Goal: Task Accomplishment & Management: Complete application form

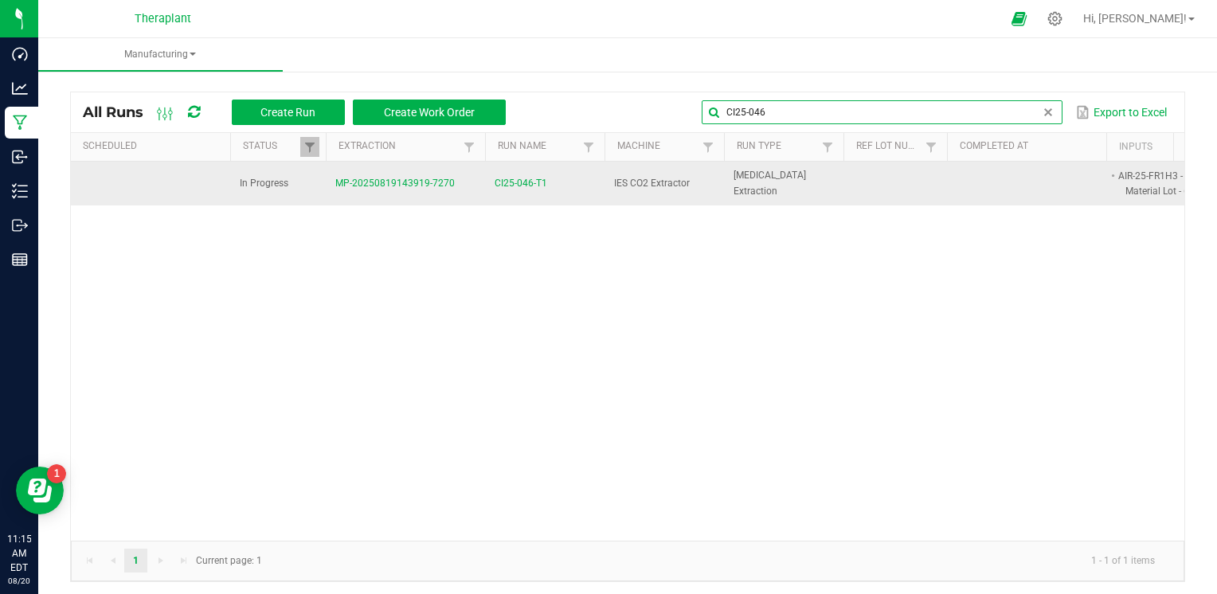
type input "CI25-046"
click at [515, 186] on span "CI25-046-T1" at bounding box center [521, 183] width 53 height 15
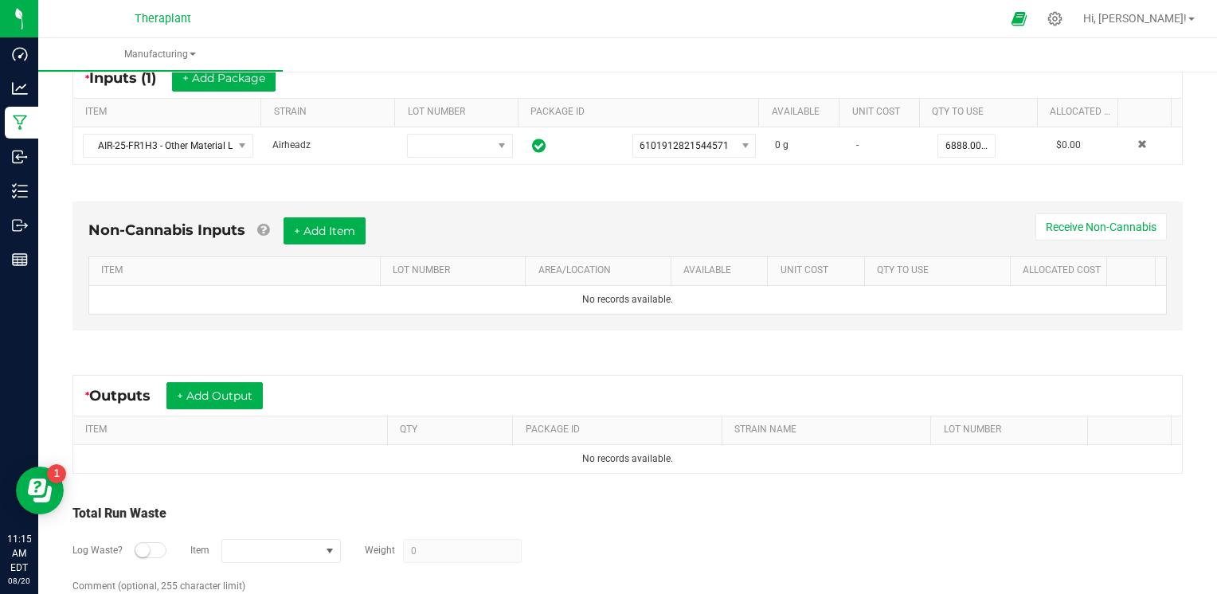
scroll to position [319, 0]
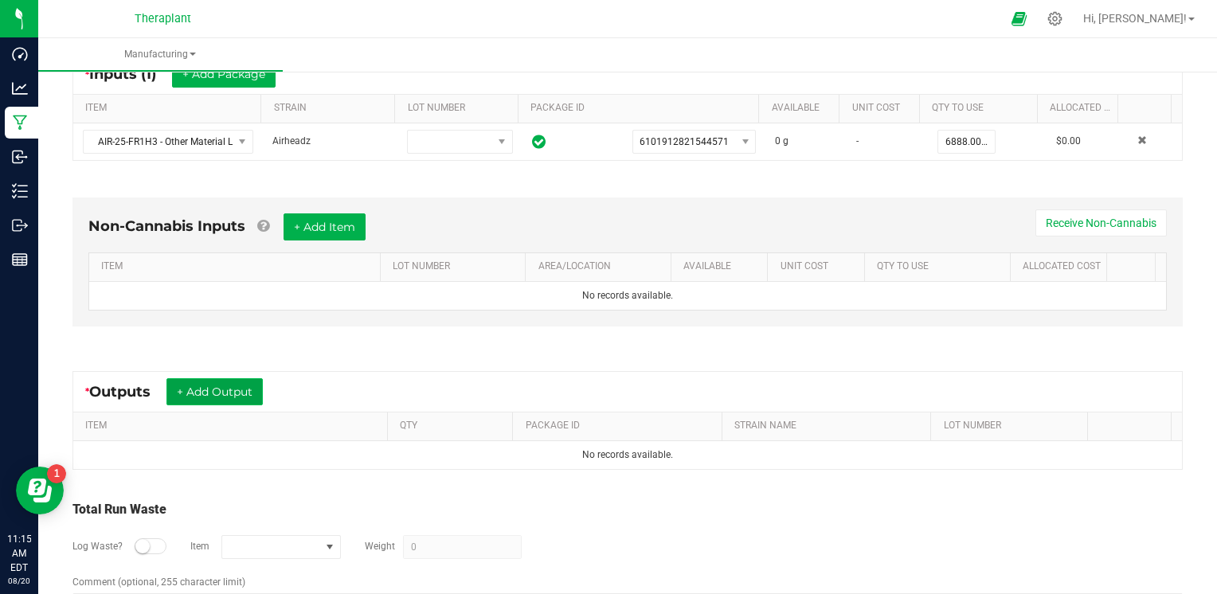
click at [220, 391] on button "+ Add Output" at bounding box center [214, 391] width 96 height 27
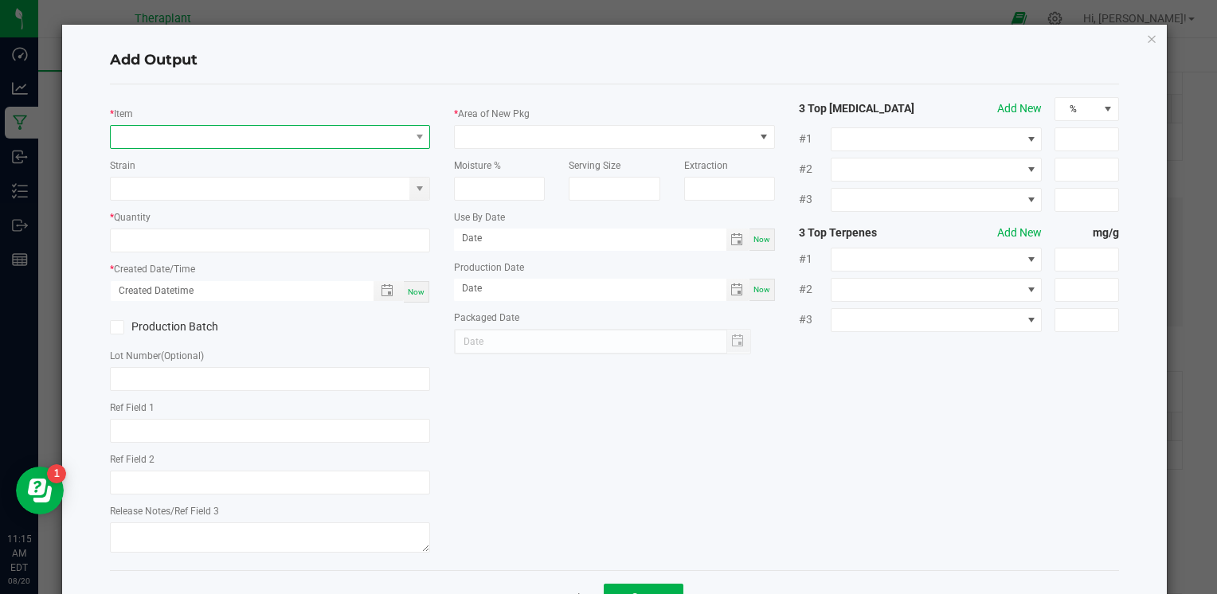
click at [207, 135] on span "NO DATA FOUND" at bounding box center [260, 137] width 299 height 22
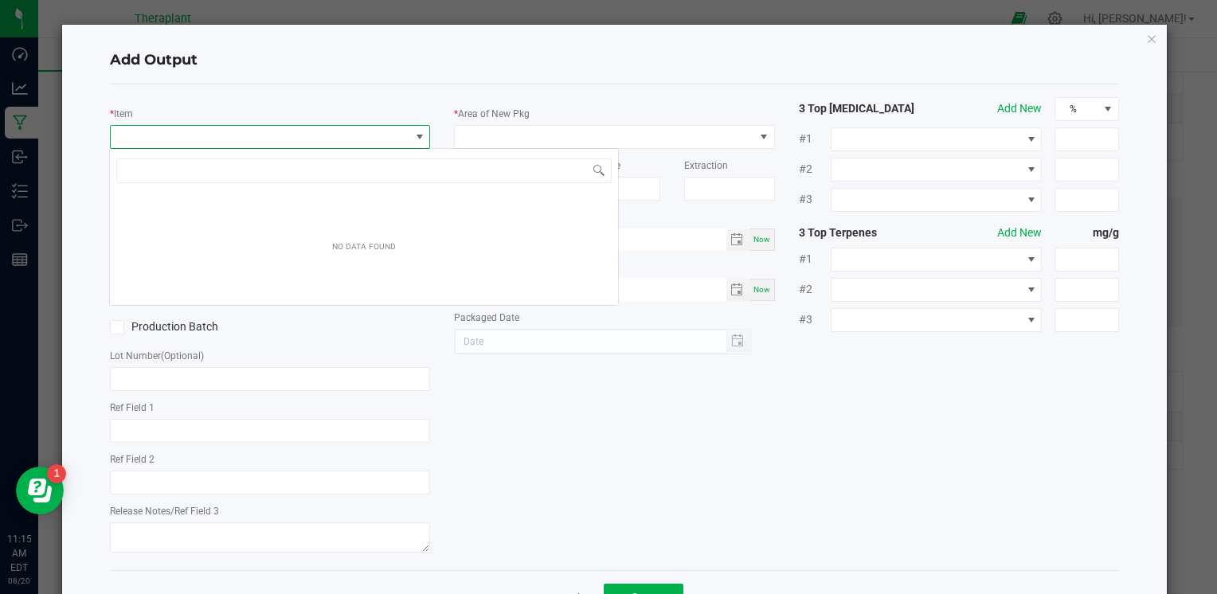
scroll to position [23, 317]
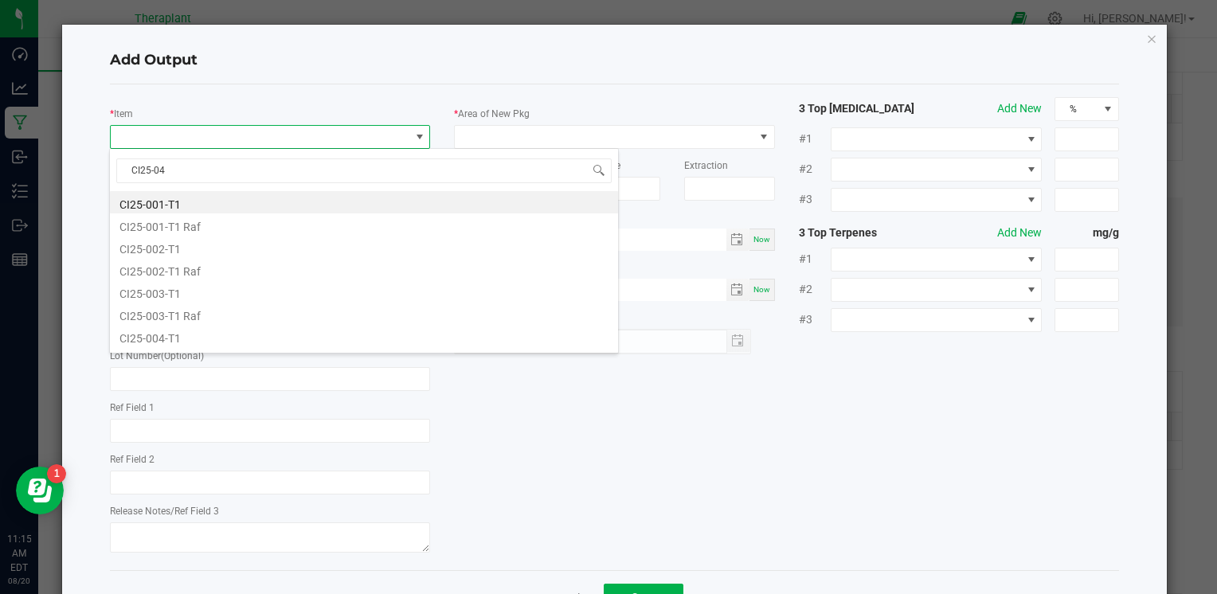
type input "CI25-046"
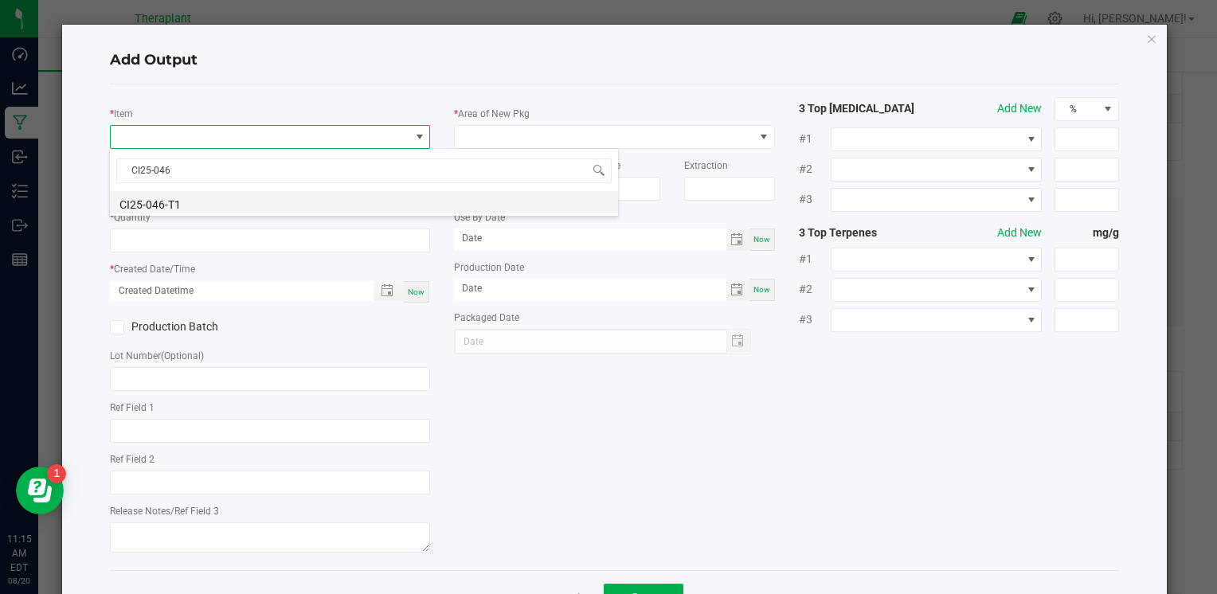
click at [223, 202] on li "CI25-046-T1" at bounding box center [364, 202] width 508 height 22
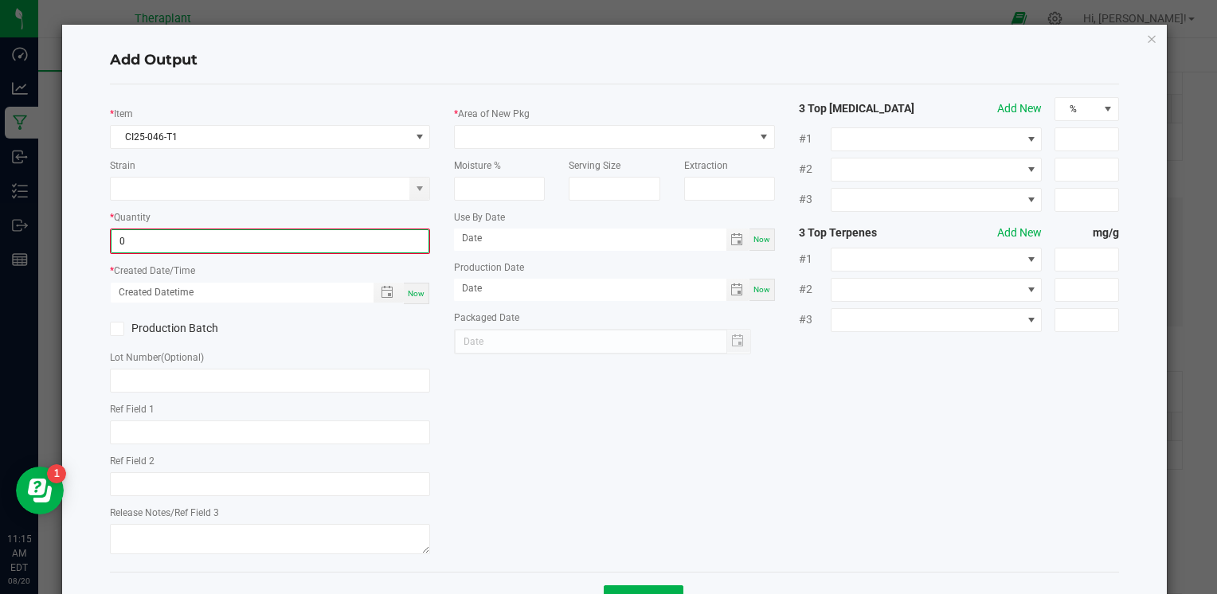
click at [171, 232] on input "0" at bounding box center [269, 241] width 317 height 22
type input "68.0000 g"
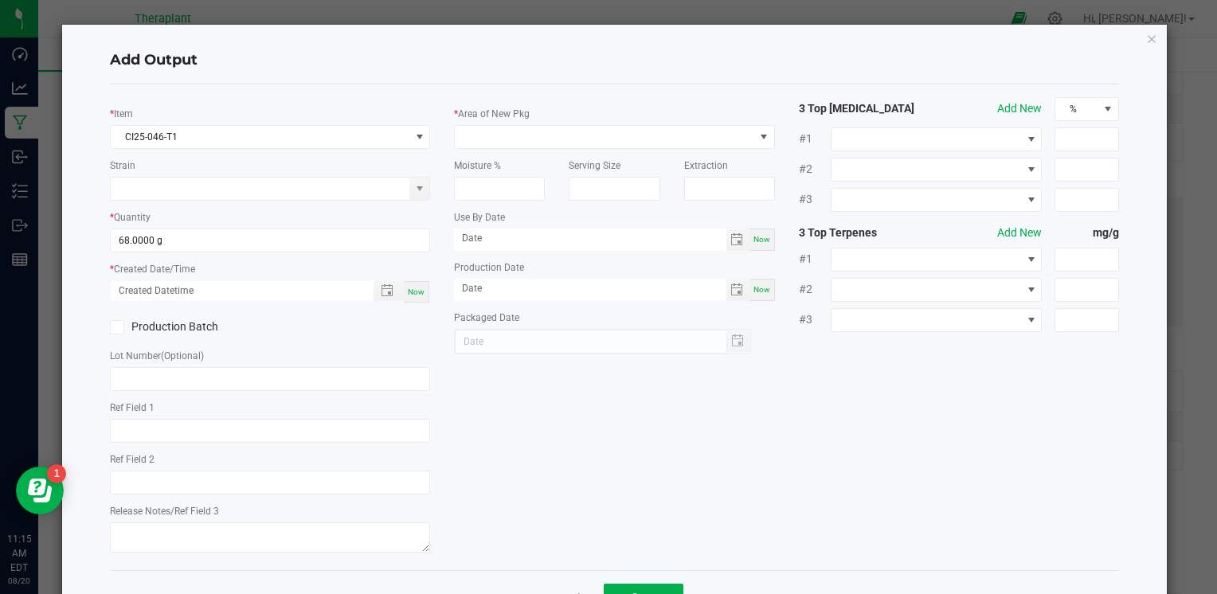
click at [418, 291] on span "Now" at bounding box center [416, 292] width 17 height 9
type input "08/20/2025 11:15 AM"
type input "[DATE]"
click at [250, 425] on input "text" at bounding box center [270, 431] width 320 height 24
type input "AIR"
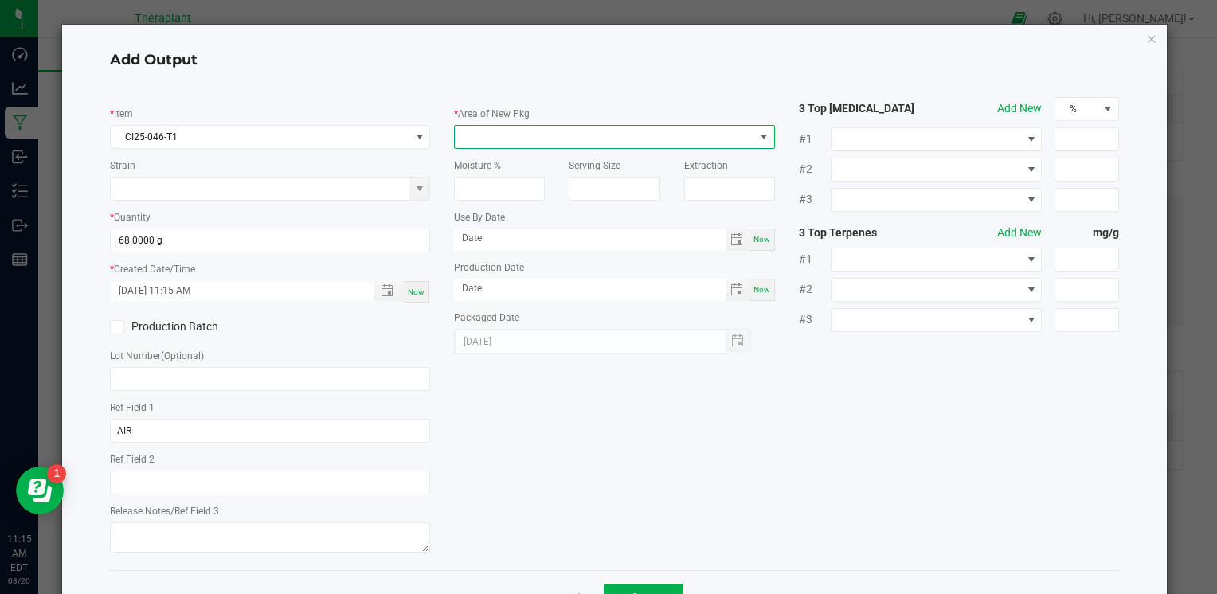
click at [521, 132] on span at bounding box center [604, 137] width 299 height 22
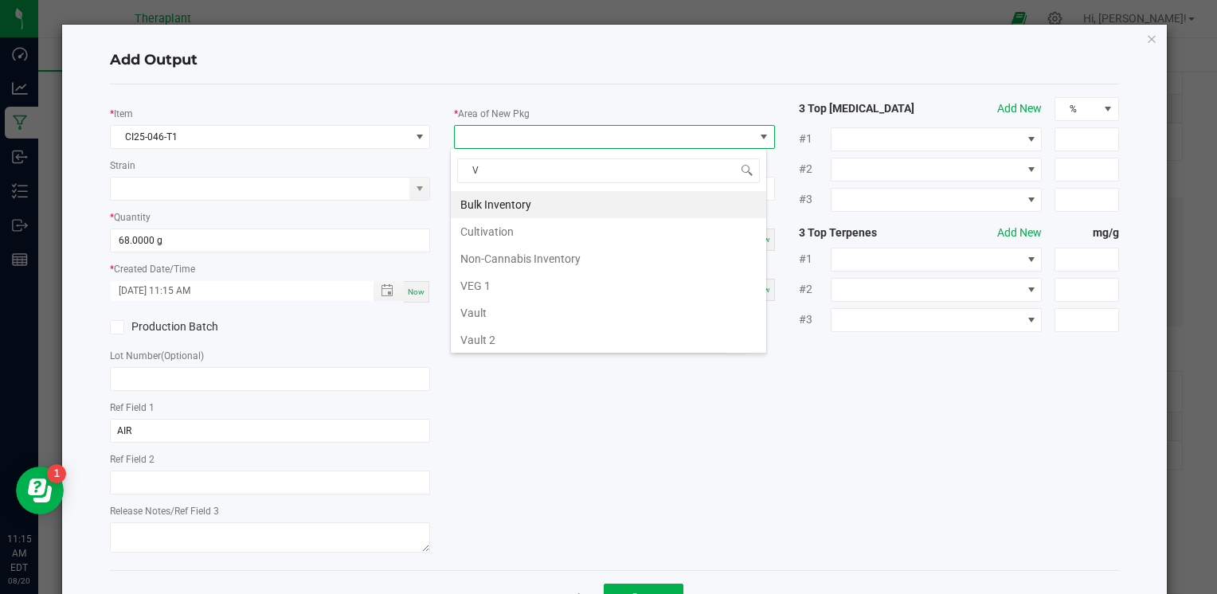
type input "VA"
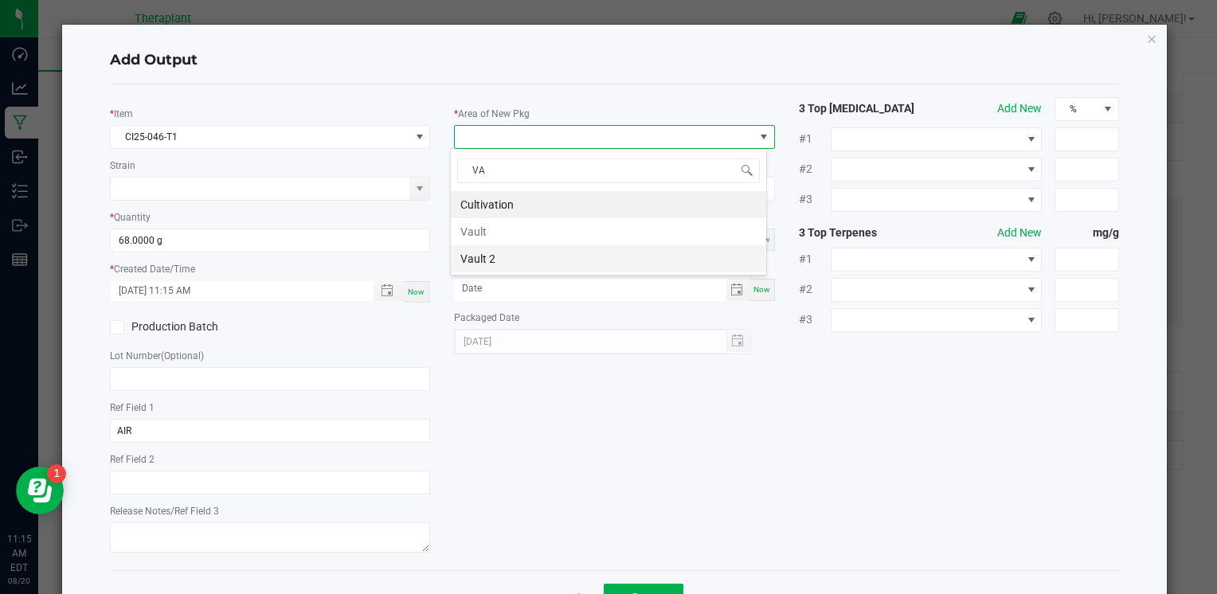
click at [491, 260] on li "Vault 2" at bounding box center [608, 258] width 315 height 27
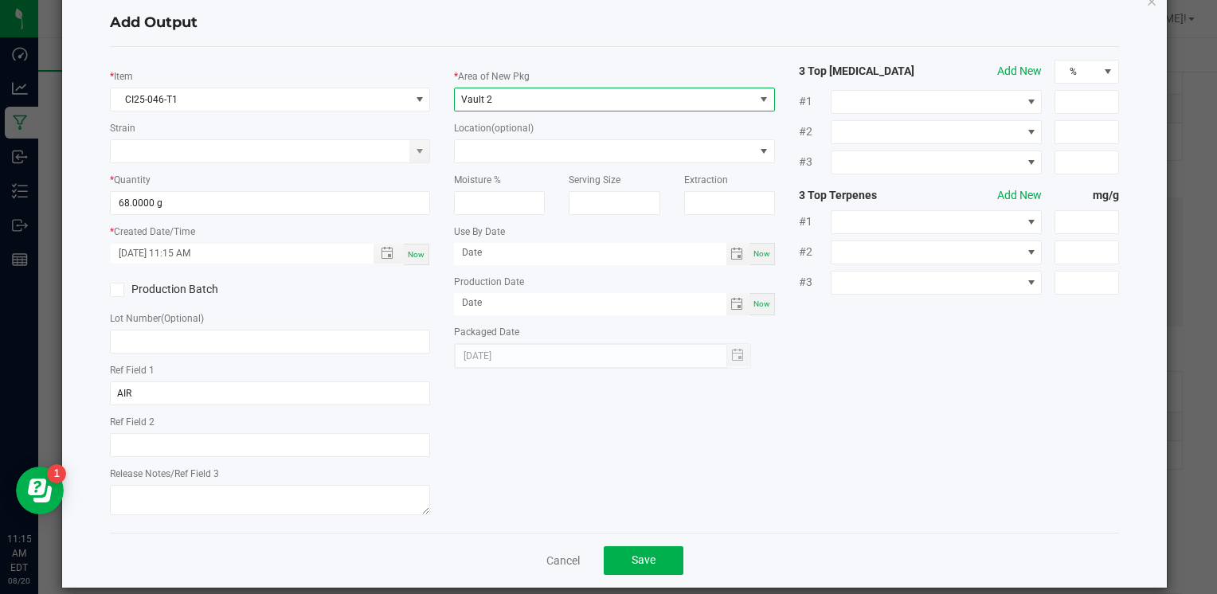
scroll to position [56, 0]
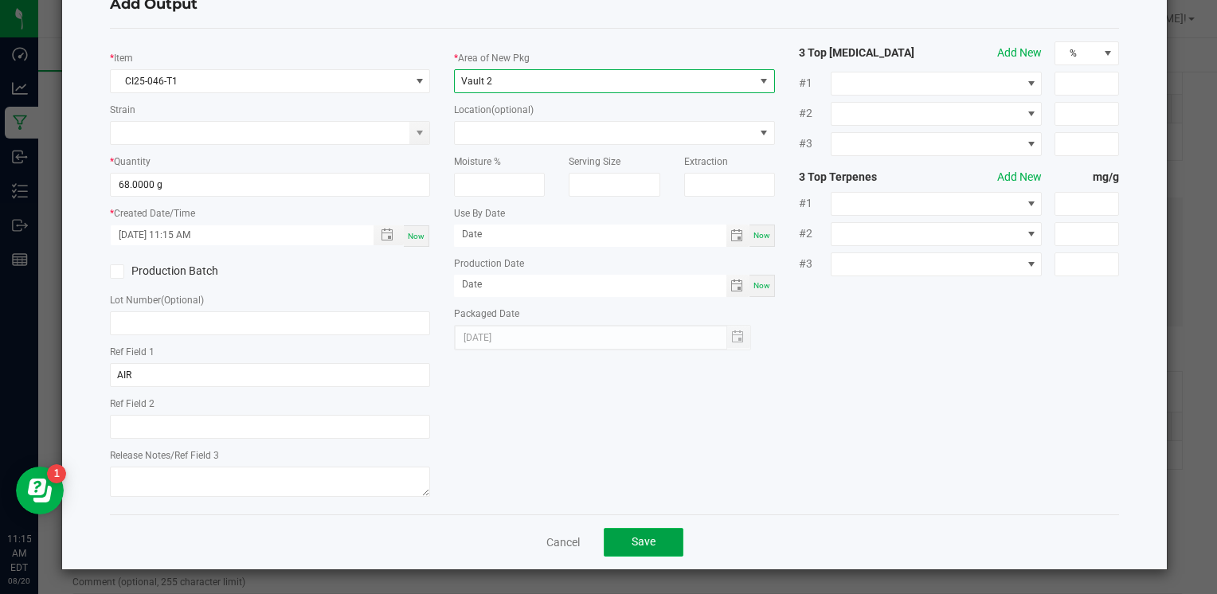
click at [655, 544] on button "Save" at bounding box center [644, 542] width 80 height 29
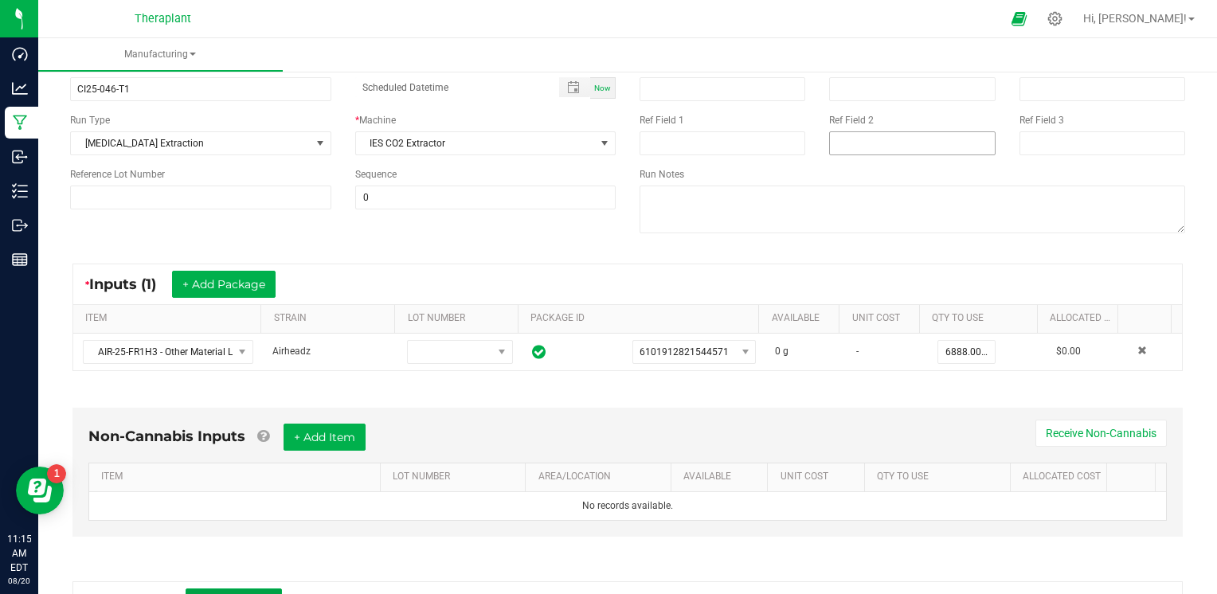
scroll to position [0, 0]
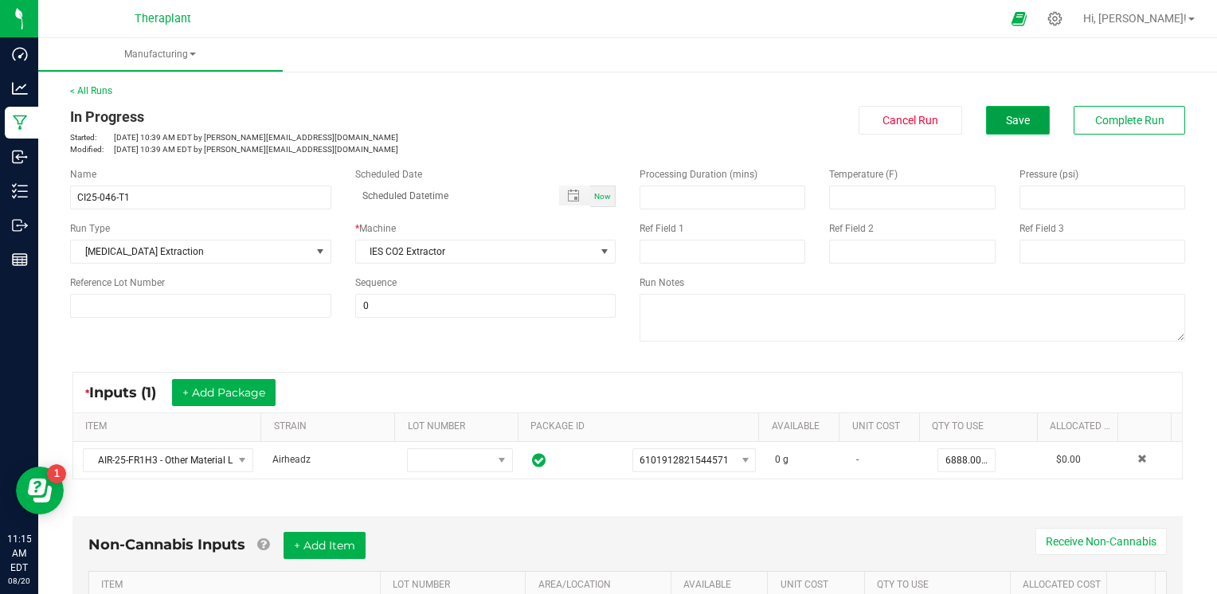
click at [1031, 114] on button "Save" at bounding box center [1018, 120] width 64 height 29
click at [1006, 114] on span "Save" at bounding box center [1018, 120] width 24 height 13
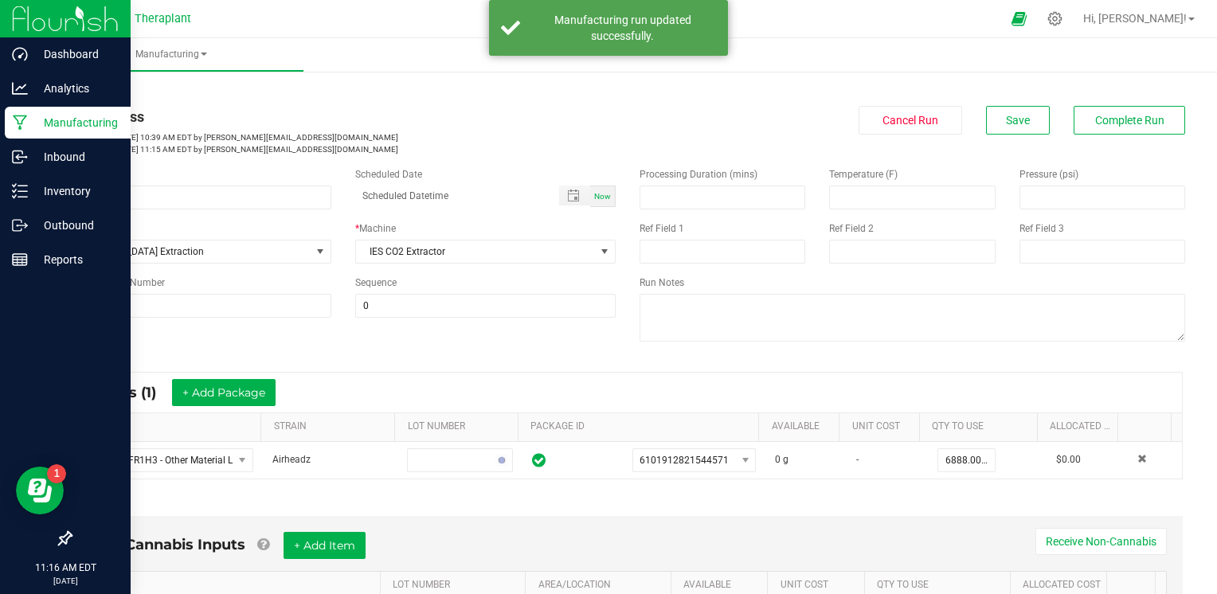
click at [16, 124] on icon at bounding box center [20, 123] width 15 height 16
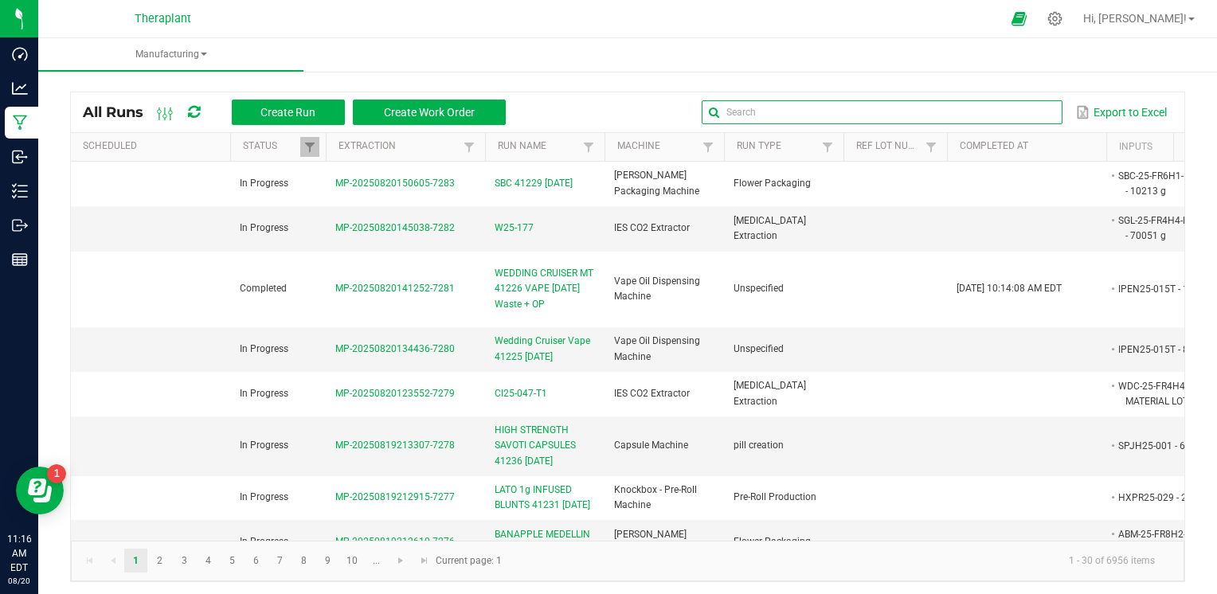
click at [1021, 111] on input "text" at bounding box center [882, 112] width 360 height 24
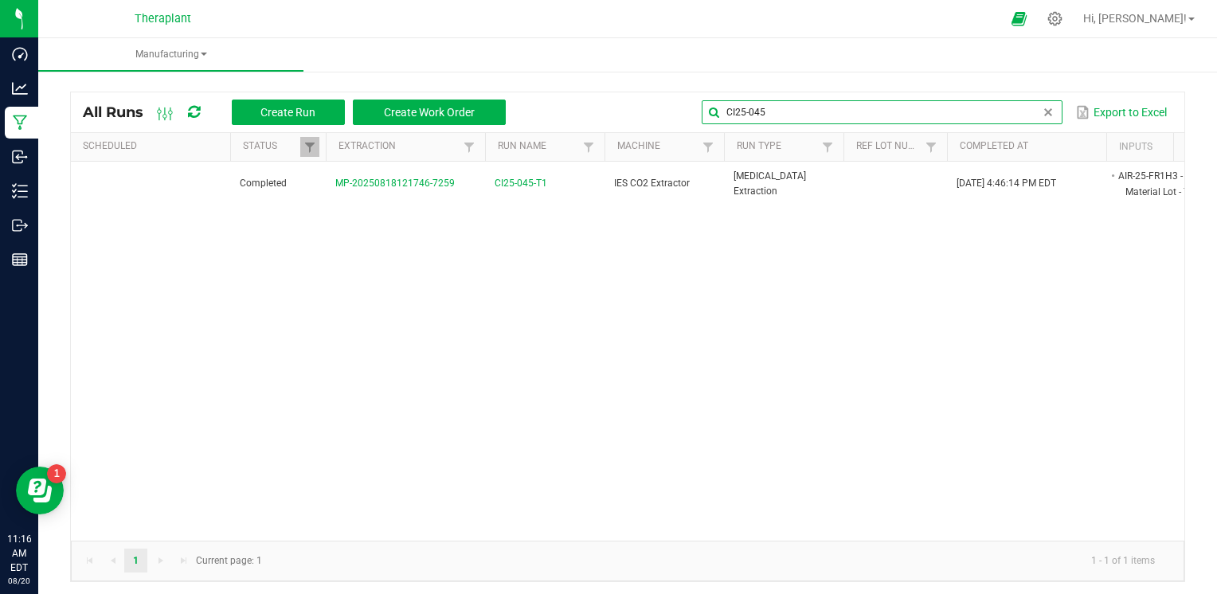
type input "CI25-045"
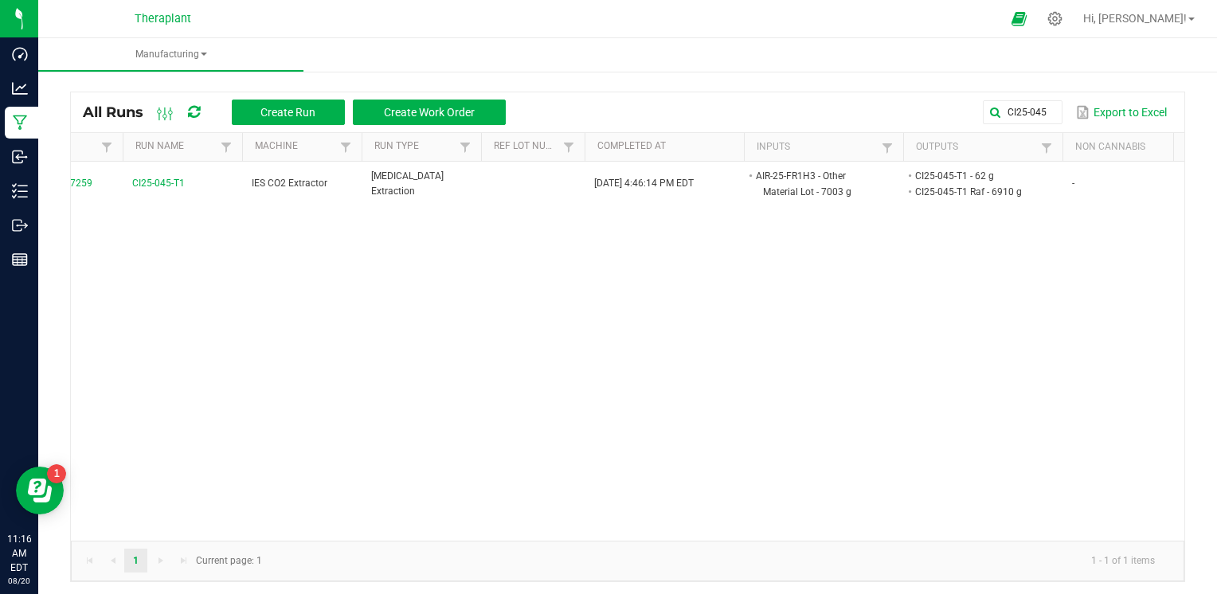
scroll to position [0, 111]
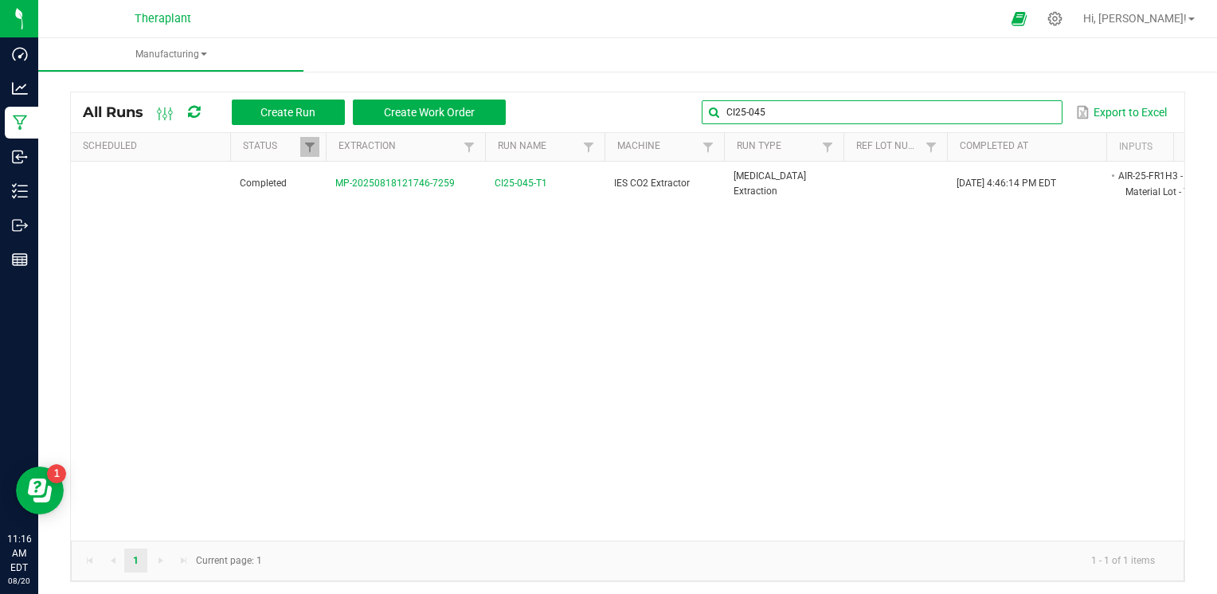
click at [997, 116] on input "CI25-045" at bounding box center [882, 112] width 360 height 24
click at [1042, 110] on span at bounding box center [1048, 112] width 13 height 13
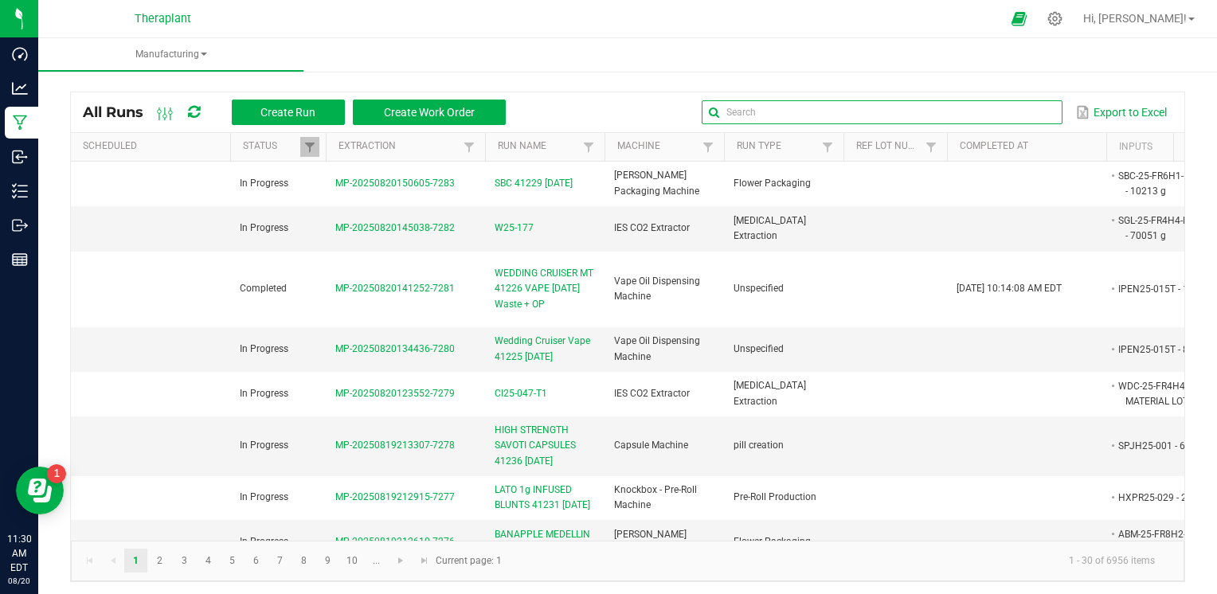
click at [1006, 100] on input "text" at bounding box center [882, 112] width 360 height 24
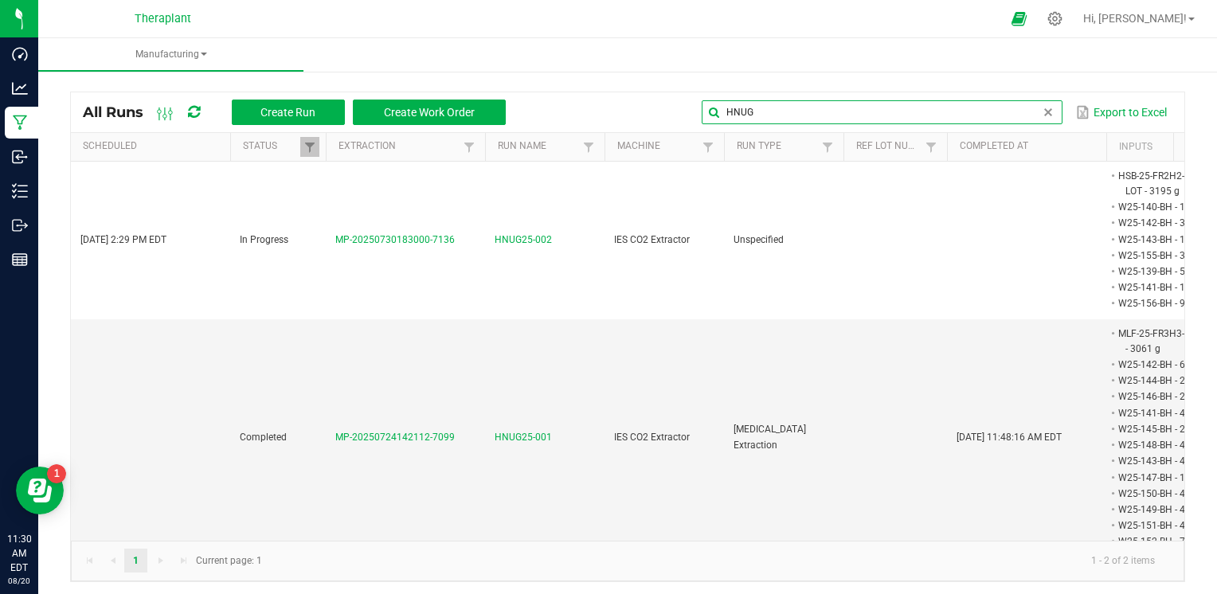
type input "HNUG"
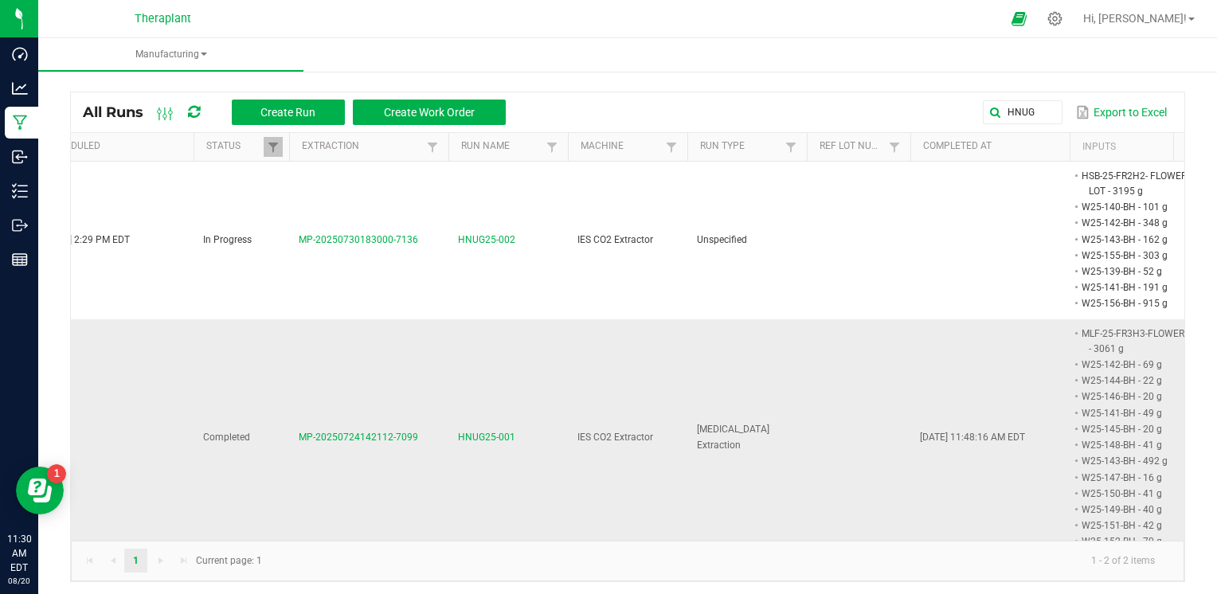
scroll to position [0, 35]
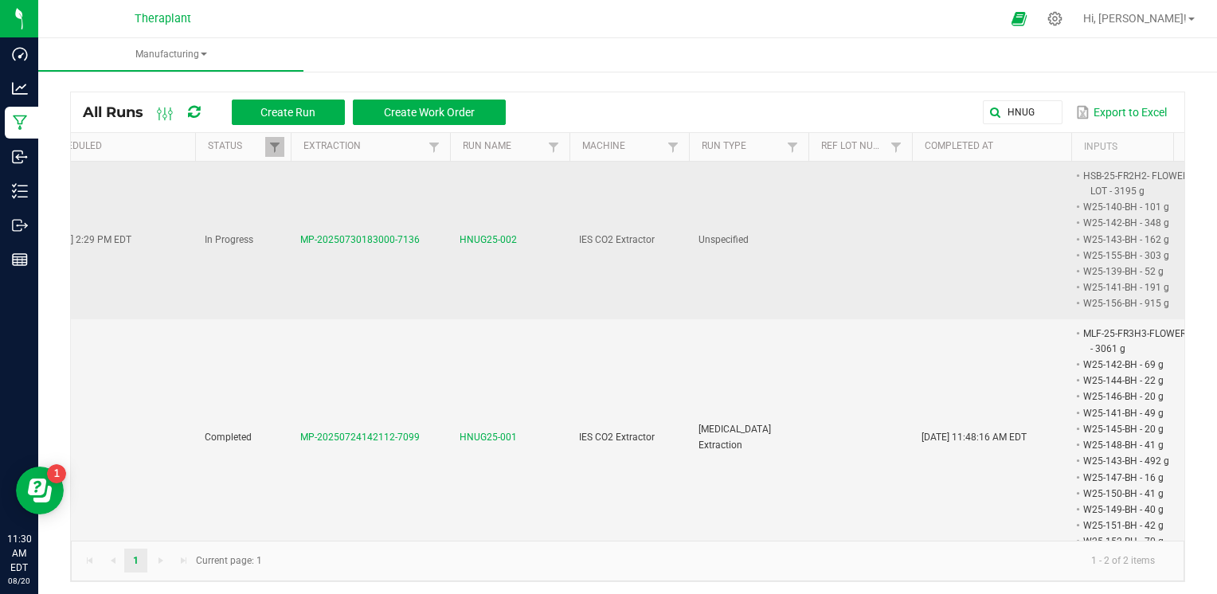
click at [510, 241] on span "HNUG25-002" at bounding box center [488, 240] width 57 height 15
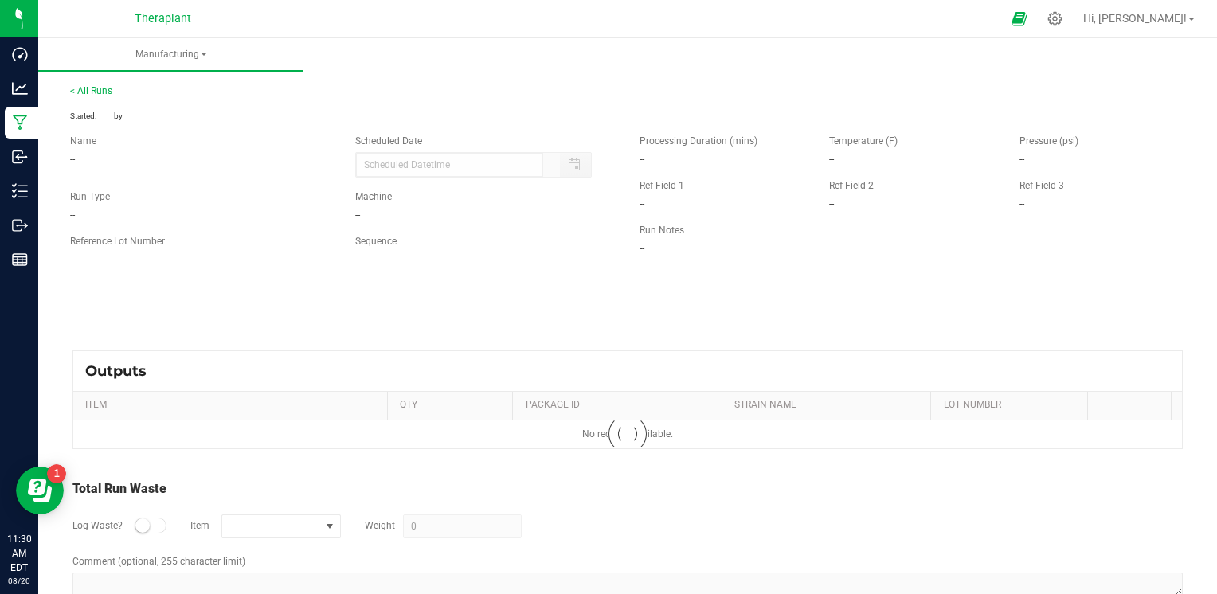
type input "07/30/2025 2:29 PM"
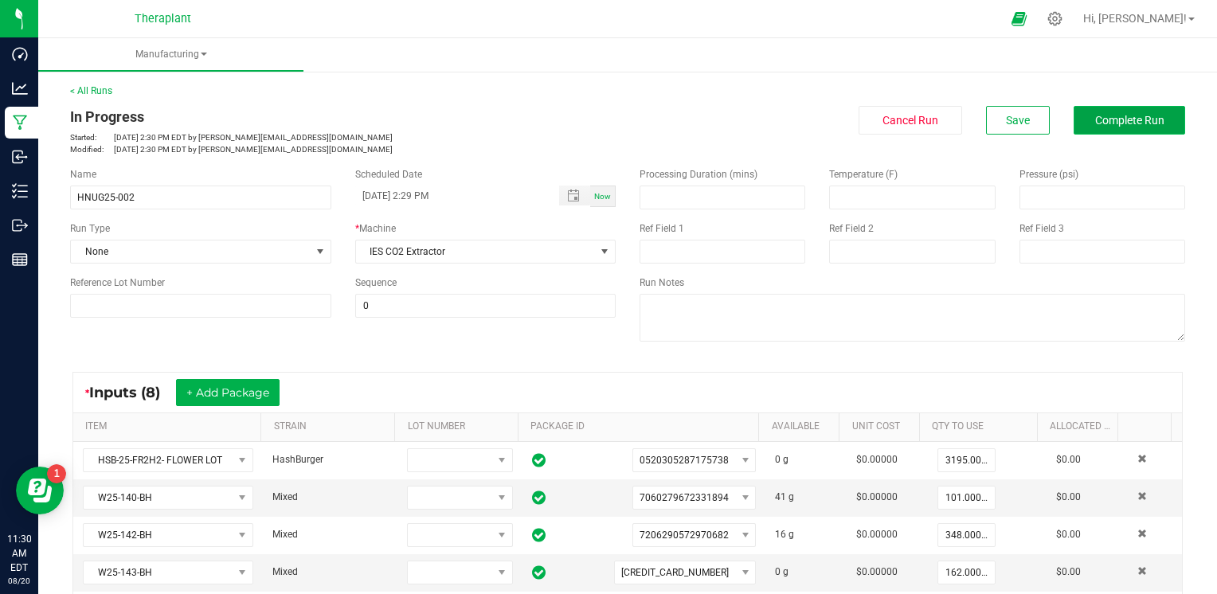
click at [1146, 127] on button "Complete Run" at bounding box center [1129, 120] width 111 height 29
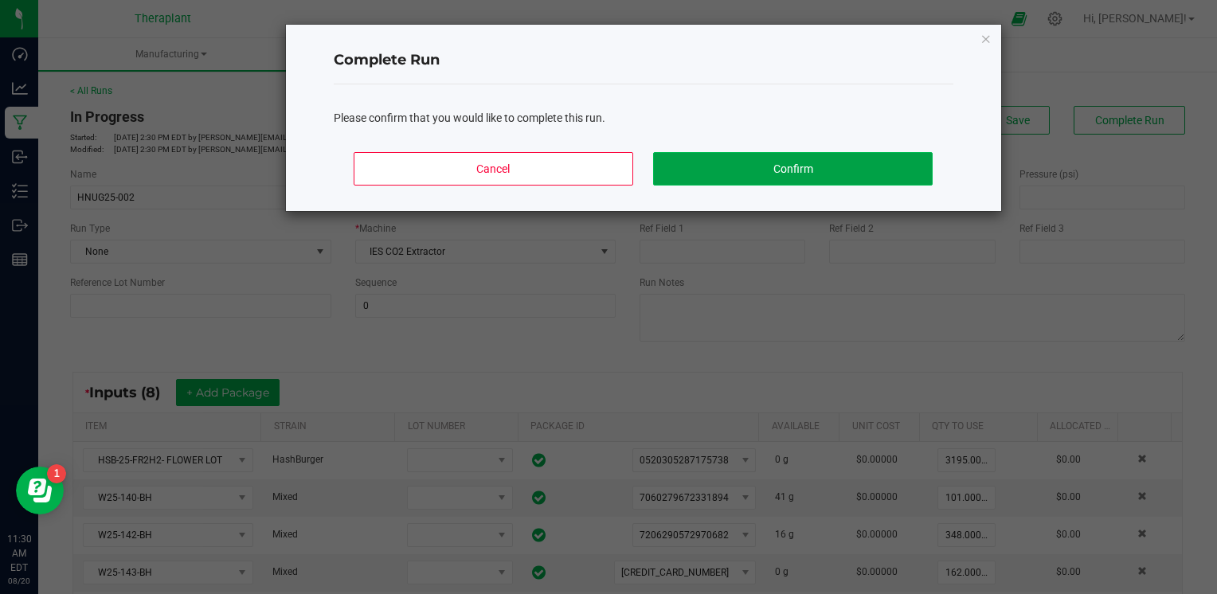
click at [862, 159] on button "Confirm" at bounding box center [792, 168] width 279 height 33
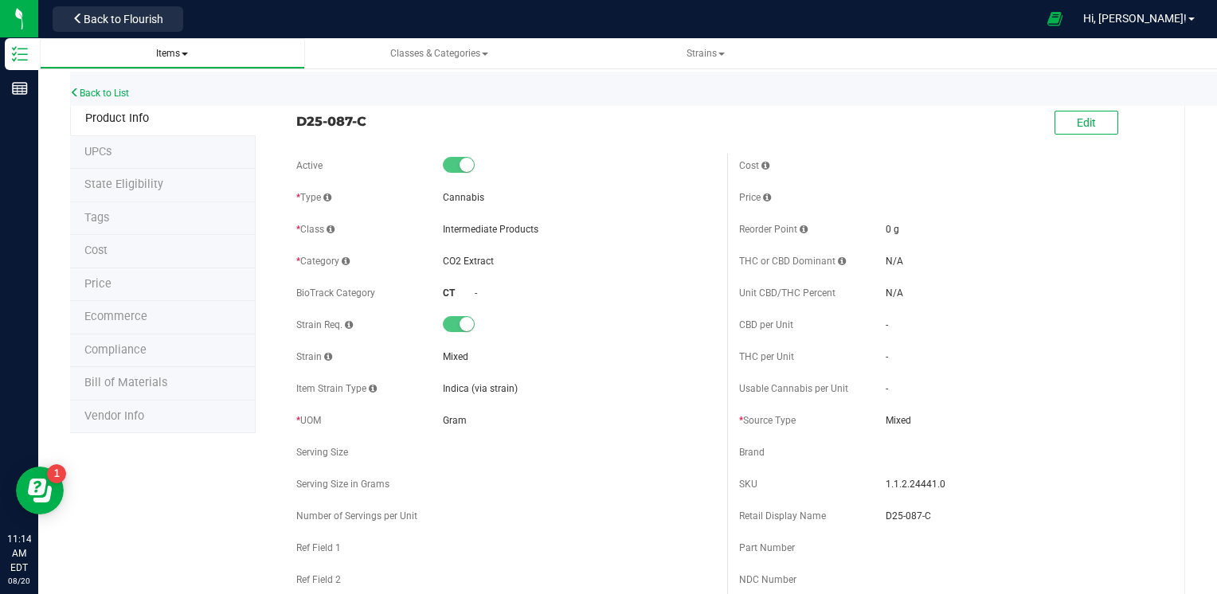
click at [178, 58] on span "Items" at bounding box center [172, 53] width 32 height 11
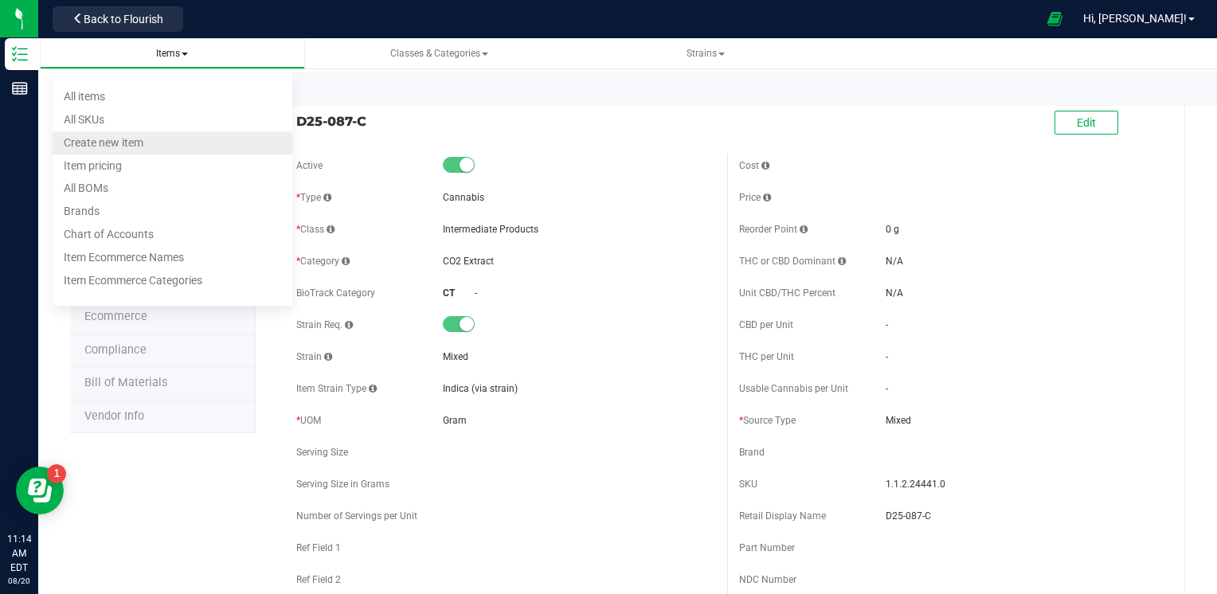
click at [140, 141] on span "Create new item" at bounding box center [104, 142] width 80 height 13
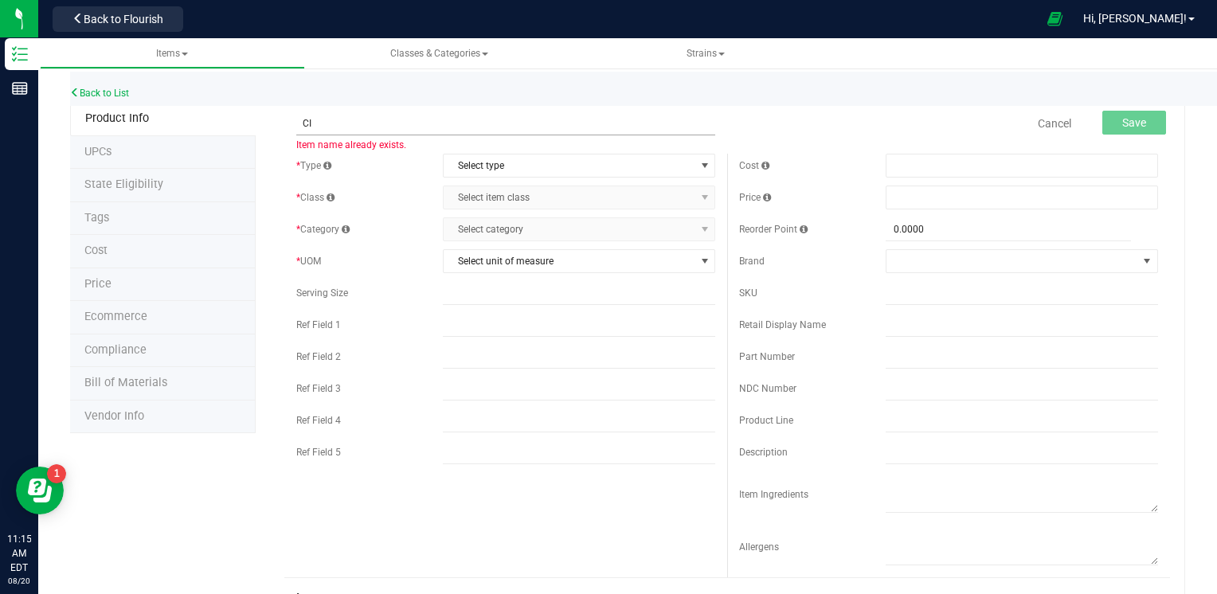
type input "C"
